Goal: Transaction & Acquisition: Purchase product/service

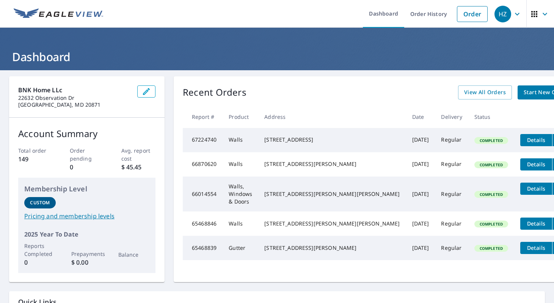
click at [531, 13] on icon "button" at bounding box center [534, 14] width 6 height 6
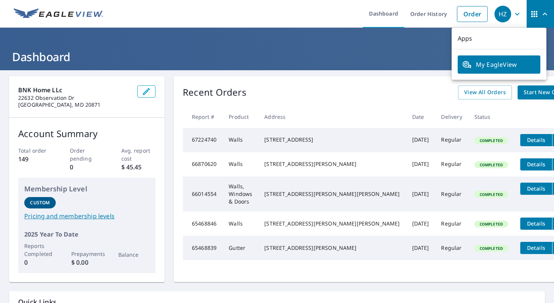
click at [495, 62] on span "My EagleView" at bounding box center [499, 64] width 74 height 9
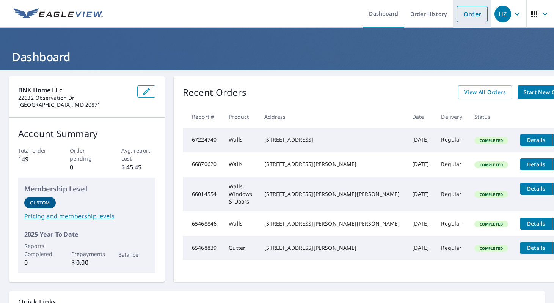
click at [464, 17] on link "Order" at bounding box center [472, 14] width 31 height 16
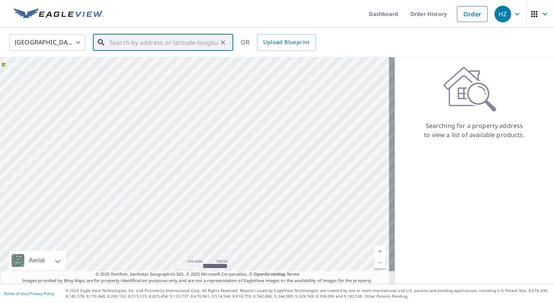
click at [138, 42] on input "text" at bounding box center [164, 42] width 108 height 21
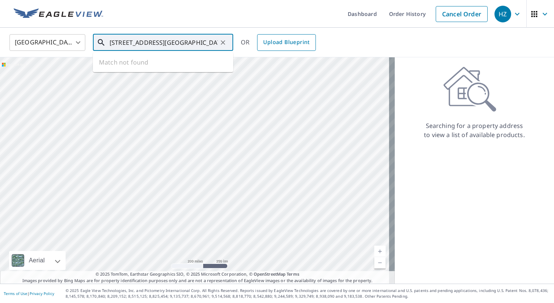
type input "[STREET_ADDRESS][GEOGRAPHIC_DATA]"
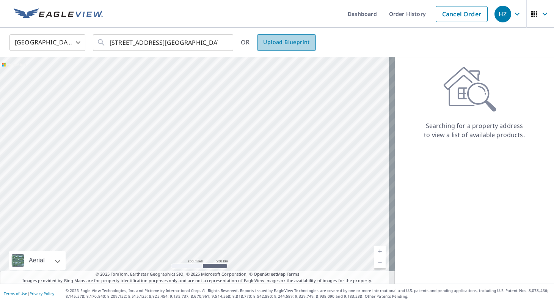
click at [275, 47] on link "Upload Blueprint" at bounding box center [286, 42] width 58 height 17
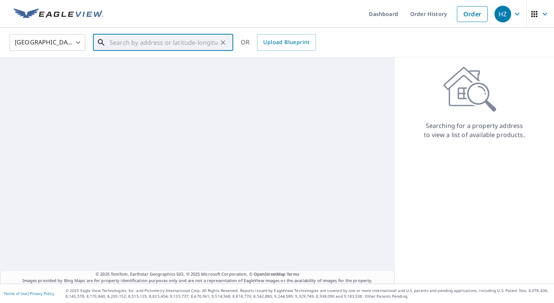
click at [196, 44] on input "text" at bounding box center [164, 42] width 108 height 21
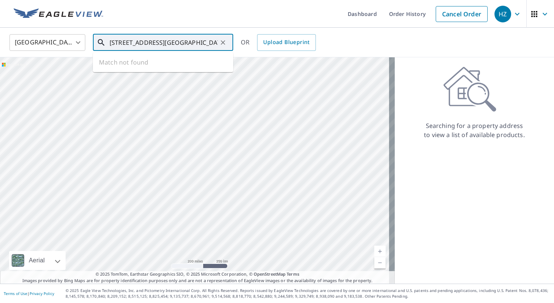
click at [198, 39] on input "[STREET_ADDRESS][GEOGRAPHIC_DATA]" at bounding box center [164, 42] width 108 height 21
click at [114, 64] on ul "Match not found" at bounding box center [163, 62] width 140 height 20
click at [156, 41] on input "[STREET_ADDRESS][GEOGRAPHIC_DATA]" at bounding box center [164, 42] width 108 height 21
click at [157, 42] on input "[STREET_ADDRESS][GEOGRAPHIC_DATA]" at bounding box center [164, 42] width 108 height 21
click at [196, 41] on input "[STREET_ADDRESS][GEOGRAPHIC_DATA]" at bounding box center [164, 42] width 108 height 21
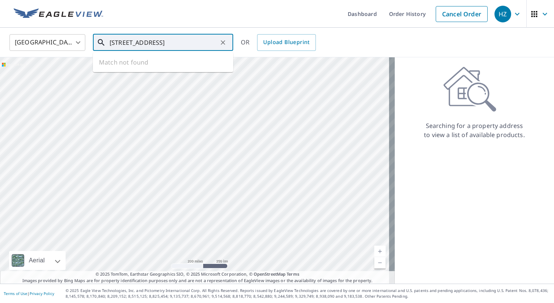
click at [102, 44] on icon at bounding box center [101, 42] width 9 height 9
type input "[STREET_ADDRESS]"
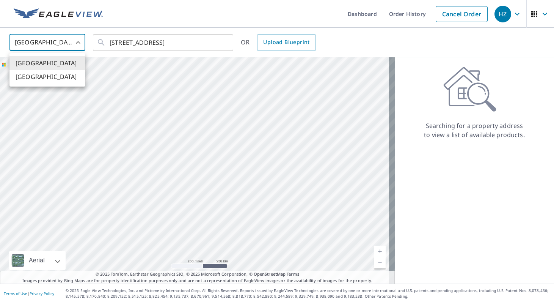
click at [66, 42] on body "HZ HZ Dashboard Order History Cancel Order HZ [GEOGRAPHIC_DATA] [GEOGRAPHIC_DAT…" at bounding box center [277, 151] width 554 height 303
click at [65, 65] on li "[GEOGRAPHIC_DATA]" at bounding box center [47, 63] width 76 height 14
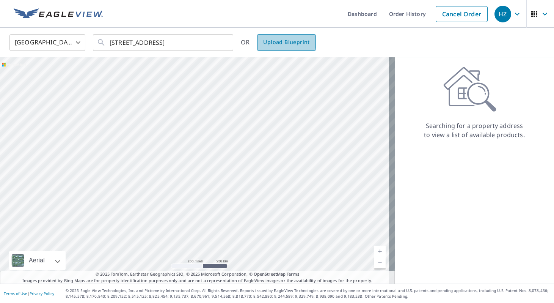
click at [283, 41] on span "Upload Blueprint" at bounding box center [286, 42] width 46 height 9
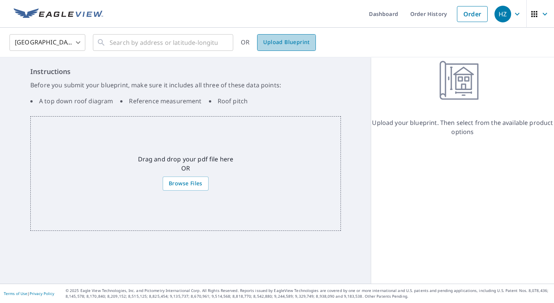
click at [275, 46] on span "Upload Blueprint" at bounding box center [286, 42] width 46 height 9
click at [223, 49] on div "​" at bounding box center [163, 42] width 140 height 17
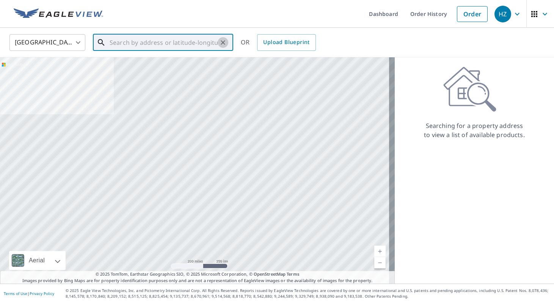
click at [222, 41] on icon "Clear" at bounding box center [223, 43] width 8 height 8
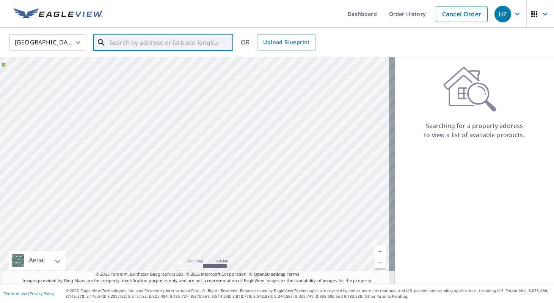
click at [162, 44] on input "text" at bounding box center [164, 42] width 108 height 21
click at [164, 72] on p "Clarksville, MD 21029" at bounding box center [167, 73] width 119 height 8
type input "5106 Clay Circle Ln Clarksville, MD 21029"
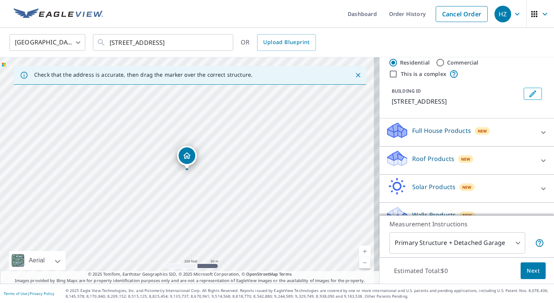
scroll to position [33, 0]
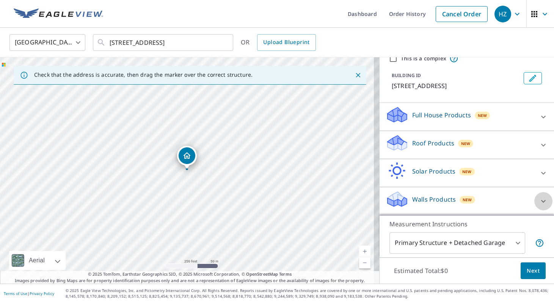
click at [534, 198] on div at bounding box center [543, 201] width 18 height 18
click at [438, 202] on p "Walls Products" at bounding box center [434, 198] width 44 height 9
click at [412, 199] on p "Walls Products" at bounding box center [434, 198] width 44 height 9
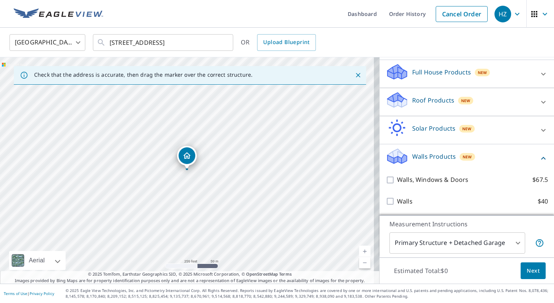
scroll to position [0, 0]
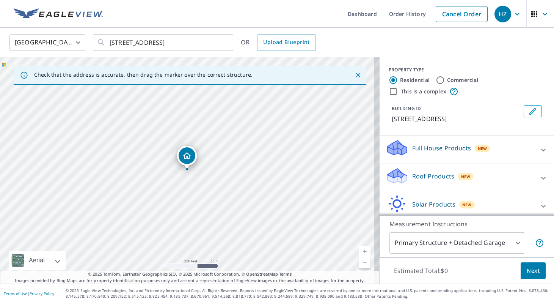
click at [437, 147] on p "Full House Products" at bounding box center [441, 147] width 59 height 9
click at [431, 199] on p "Roof Products" at bounding box center [433, 197] width 42 height 9
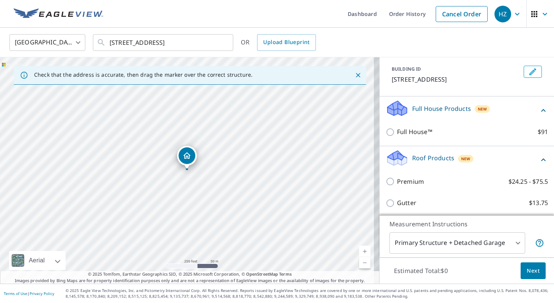
scroll to position [114, 0]
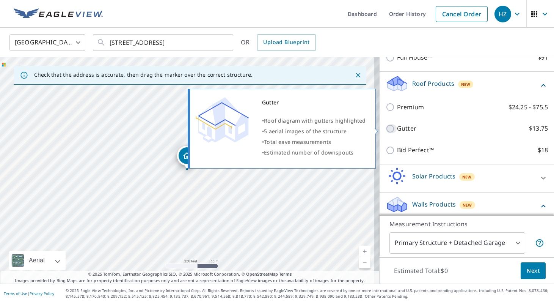
click at [386, 129] on input "Gutter $13.75" at bounding box center [391, 128] width 11 height 9
checkbox input "true"
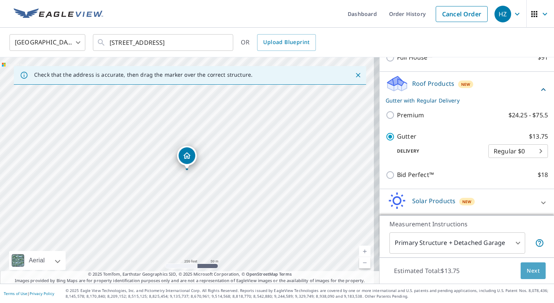
click at [528, 271] on span "Next" at bounding box center [533, 270] width 13 height 9
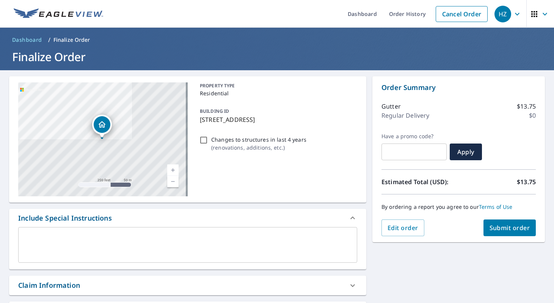
click at [509, 229] on span "Submit order" at bounding box center [509, 227] width 41 height 8
